Goal: Information Seeking & Learning: Understand process/instructions

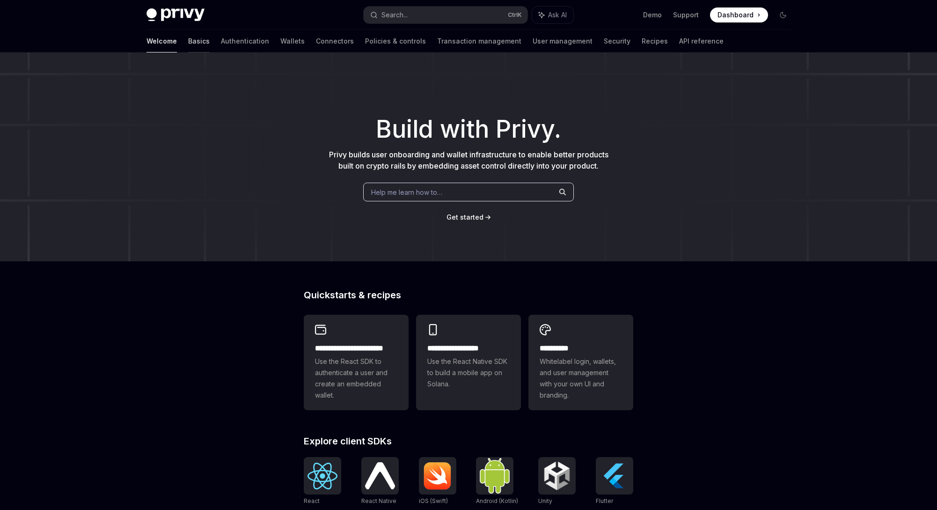
click at [188, 42] on link "Basics" at bounding box center [199, 41] width 22 height 22
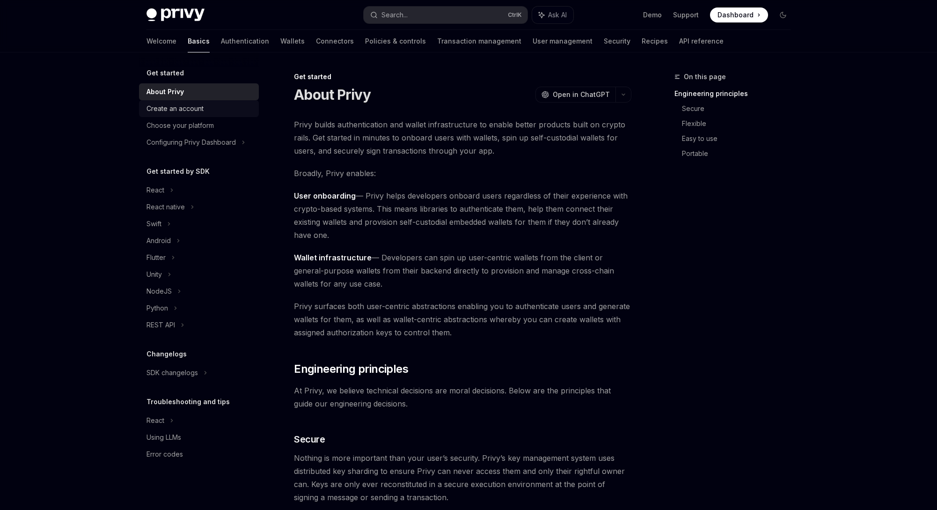
click at [192, 110] on div "Create an account" at bounding box center [174, 108] width 57 height 11
click at [195, 110] on div "Create an account" at bounding box center [174, 108] width 57 height 11
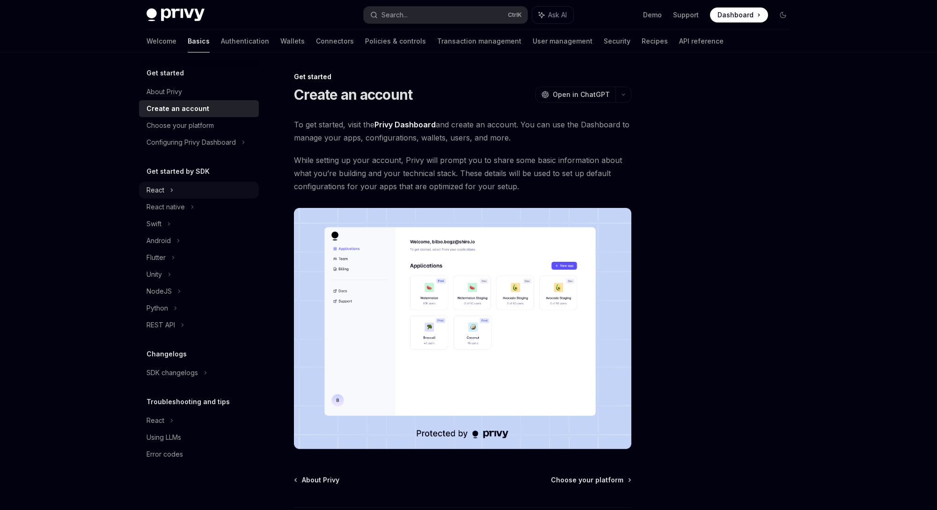
click at [166, 189] on div "React" at bounding box center [199, 190] width 120 height 17
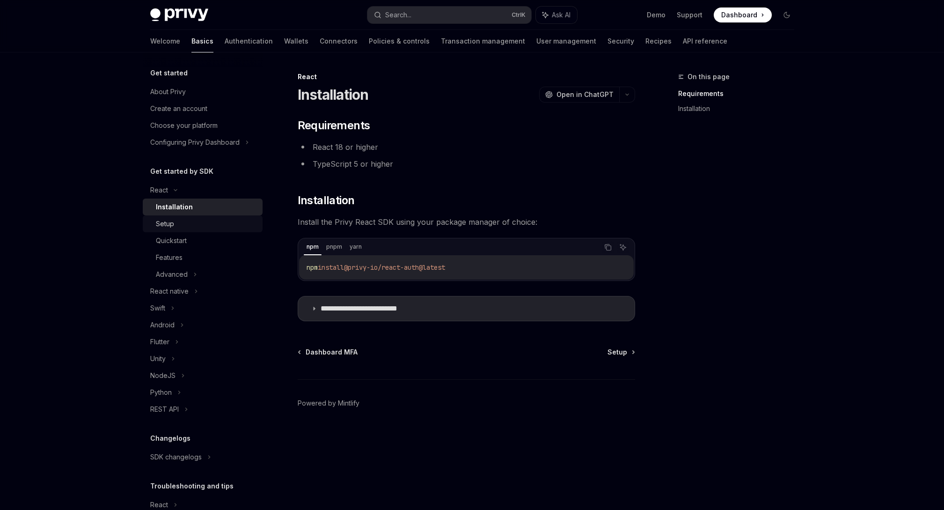
click at [190, 229] on link "Setup" at bounding box center [203, 223] width 120 height 17
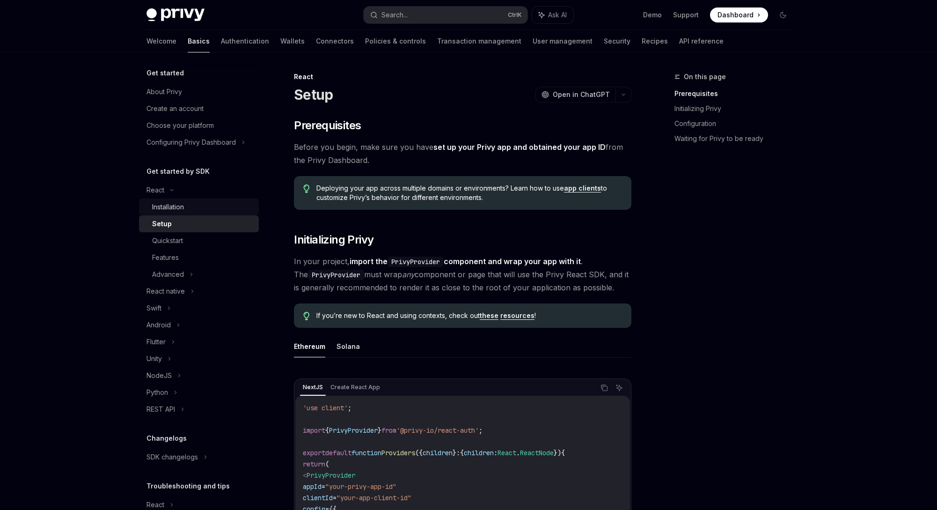
click at [195, 210] on div "Installation" at bounding box center [202, 206] width 101 height 11
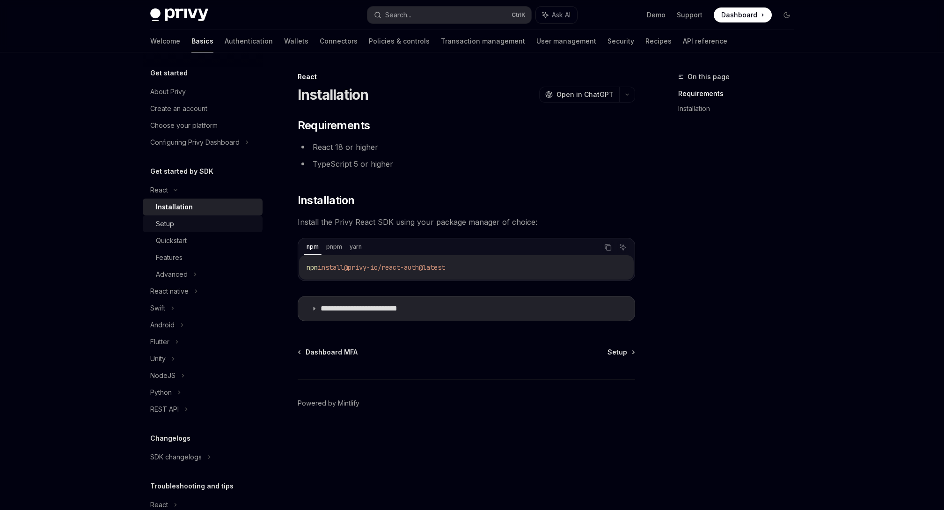
click at [221, 228] on div "Setup" at bounding box center [206, 223] width 101 height 11
type textarea "*"
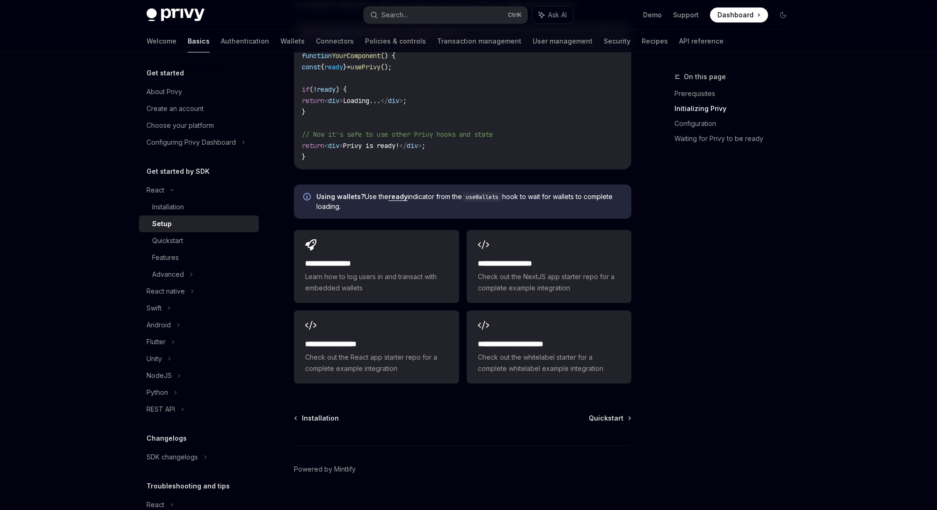
scroll to position [1097, 0]
